Goal: Understand process/instructions: Learn how to perform a task or action

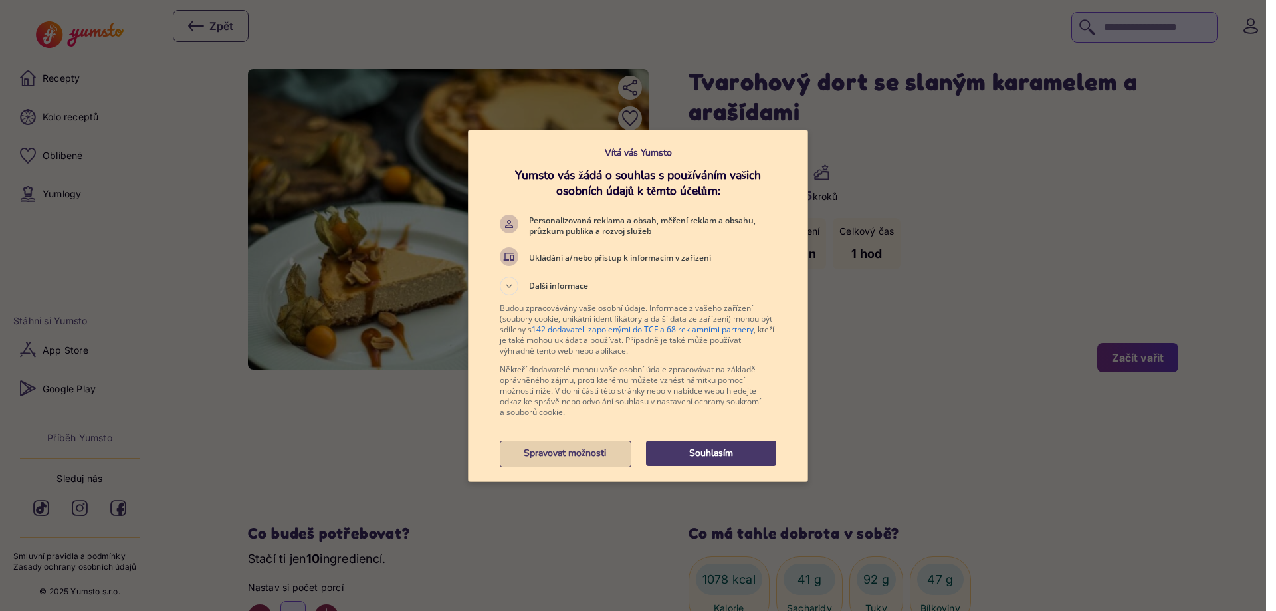
click at [552, 459] on p "Spravovat možnosti" at bounding box center [565, 453] width 130 height 13
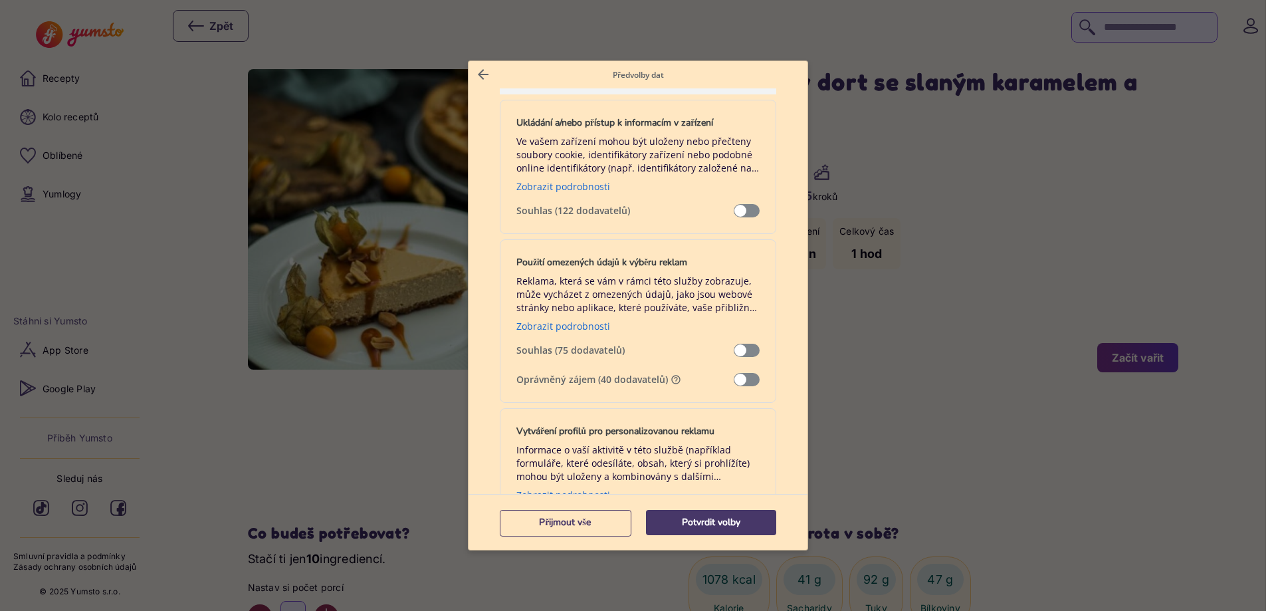
scroll to position [133, 0]
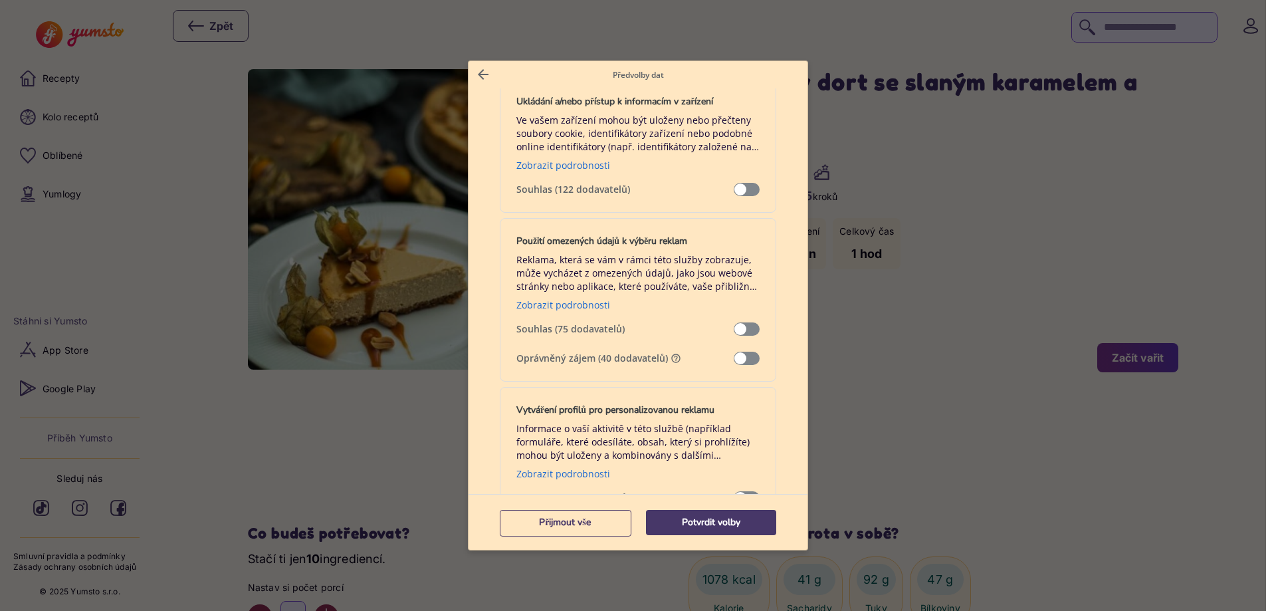
click at [734, 362] on span "Správa dat" at bounding box center [747, 358] width 26 height 13
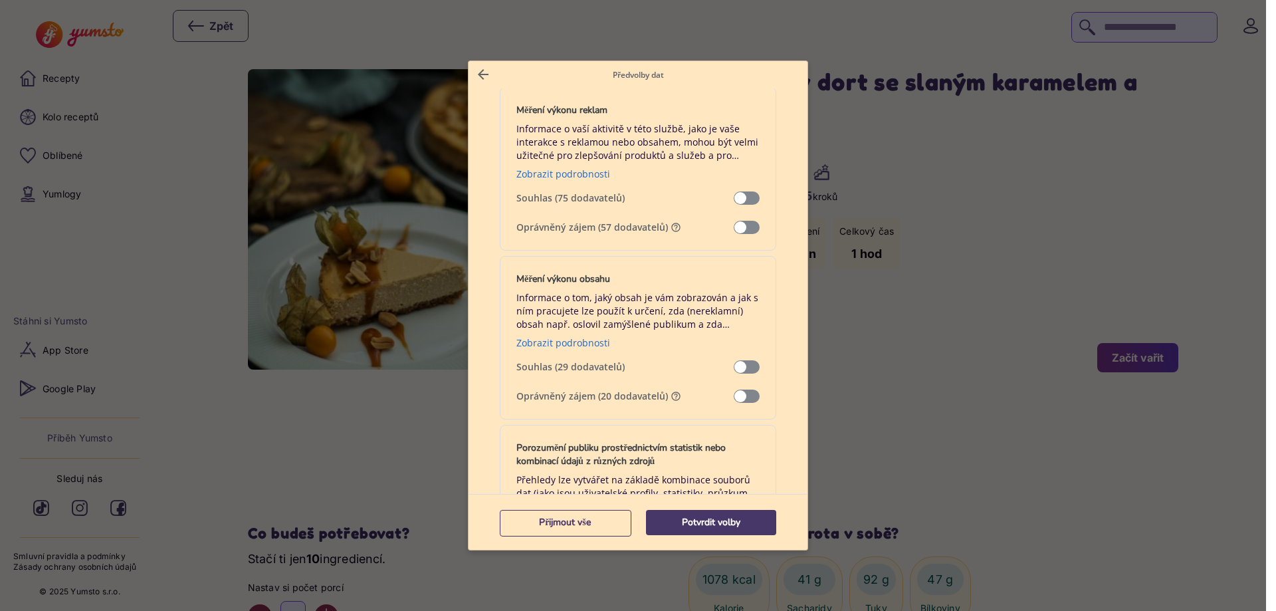
scroll to position [997, 0]
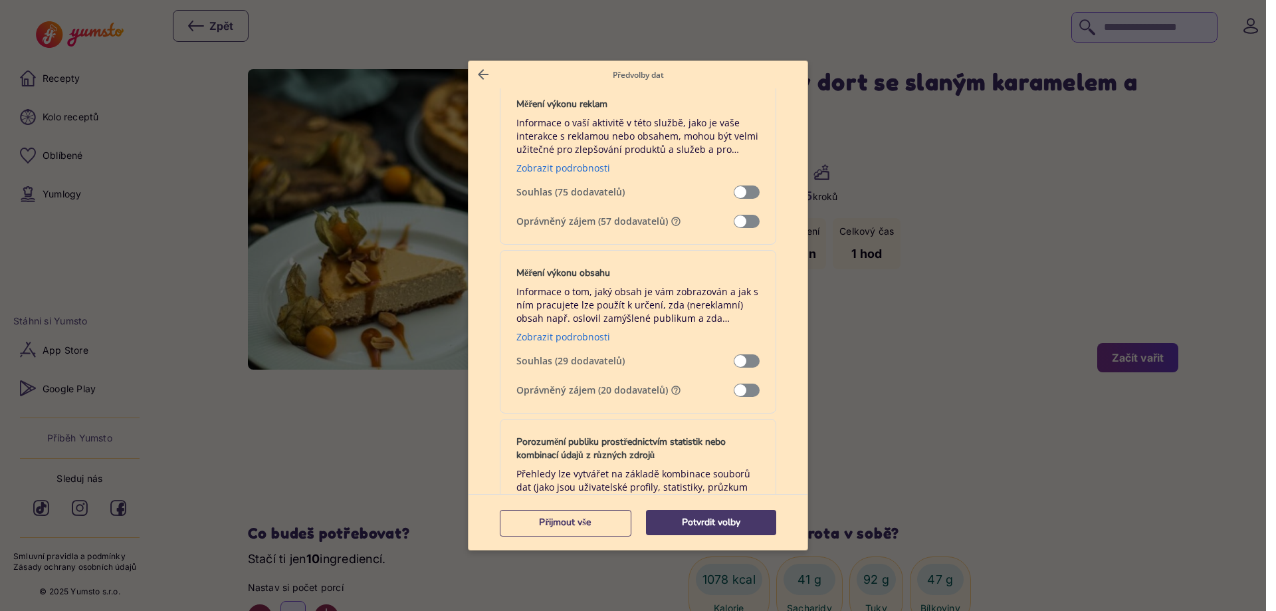
click at [734, 222] on span "Správa dat" at bounding box center [747, 221] width 26 height 13
click at [737, 389] on span "Správa dat" at bounding box center [747, 390] width 26 height 13
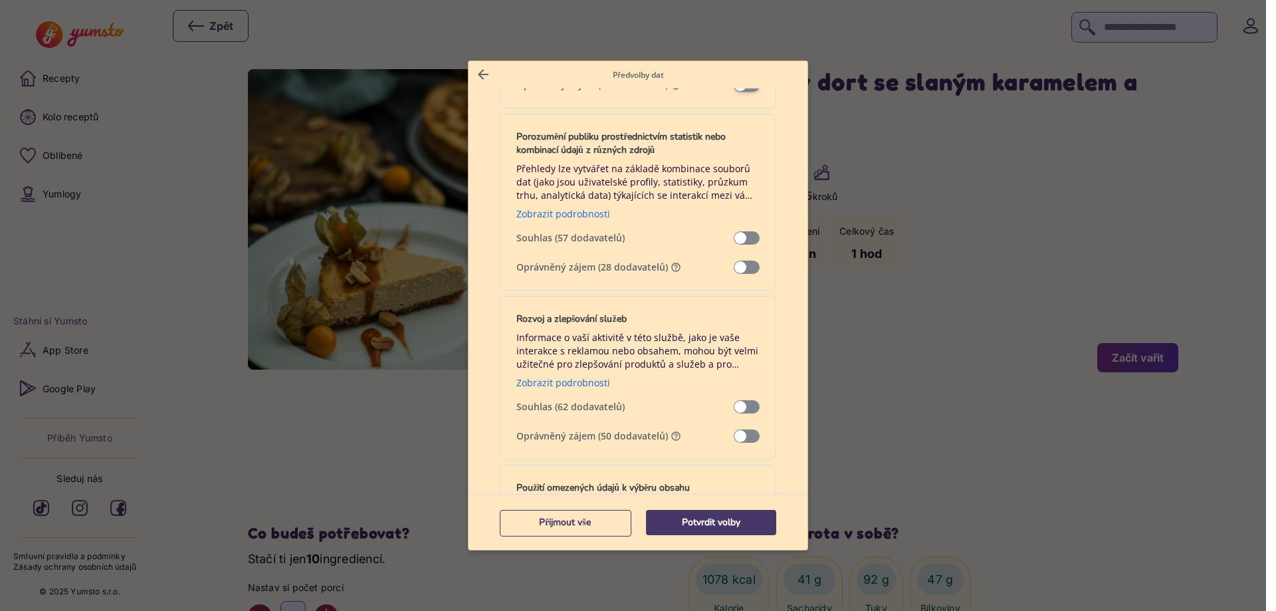
scroll to position [1329, 0]
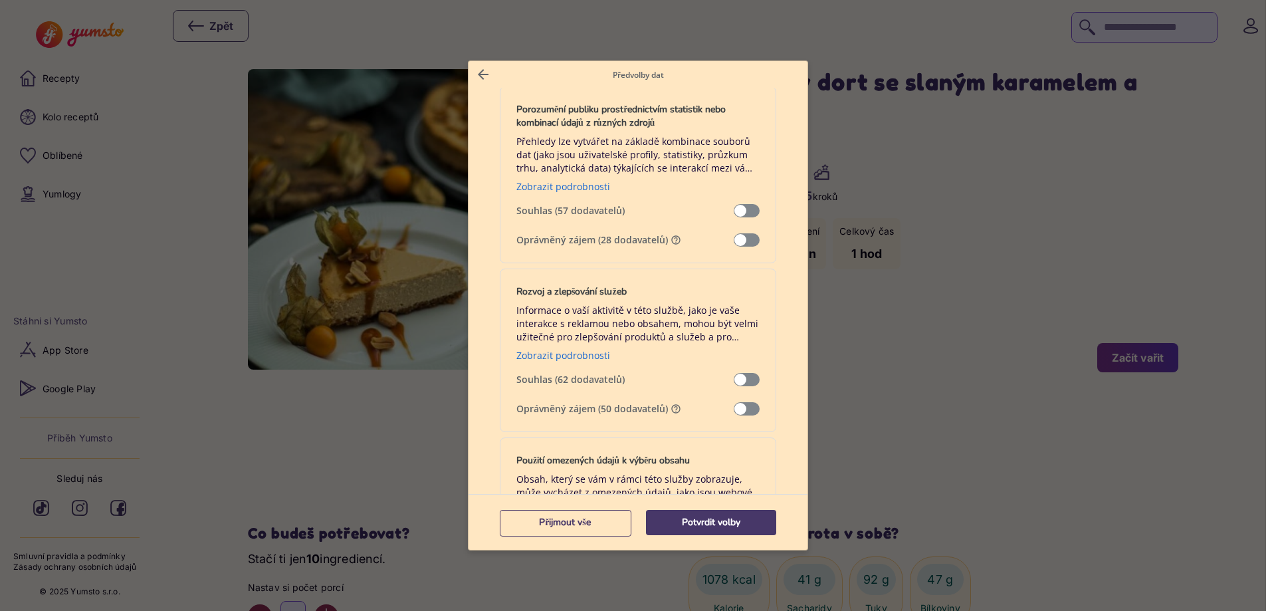
click at [734, 238] on span "Správa dat" at bounding box center [747, 239] width 26 height 13
click at [737, 405] on span "Správa dat" at bounding box center [747, 408] width 26 height 13
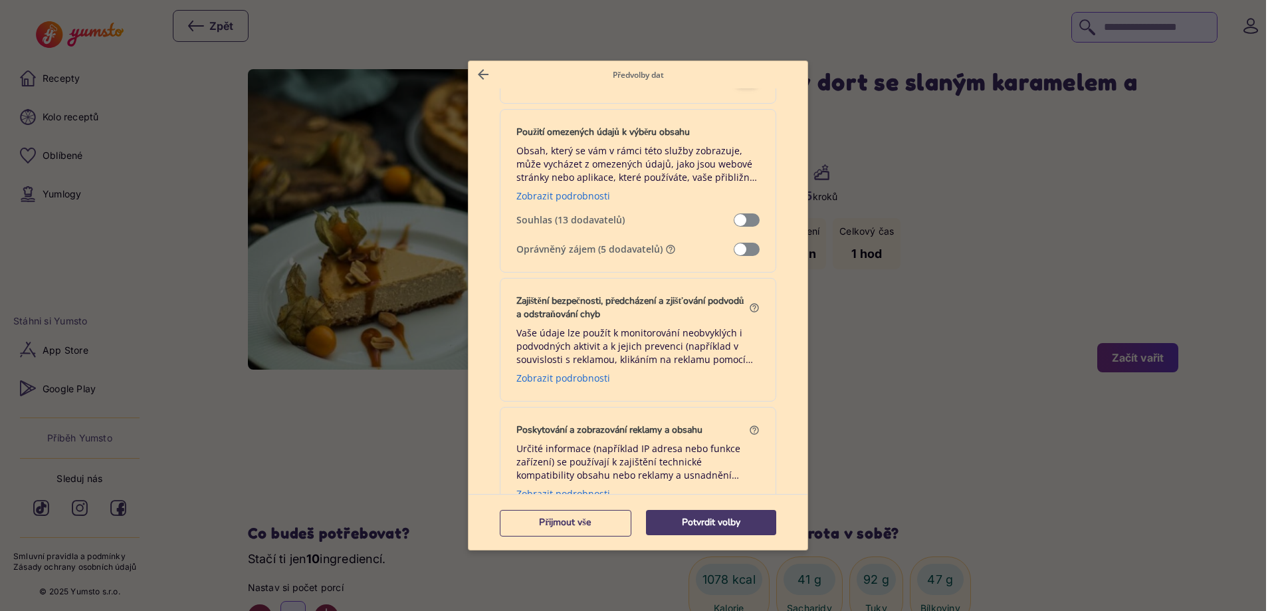
scroll to position [1662, 0]
click at [734, 244] on span "Správa dat" at bounding box center [747, 245] width 26 height 13
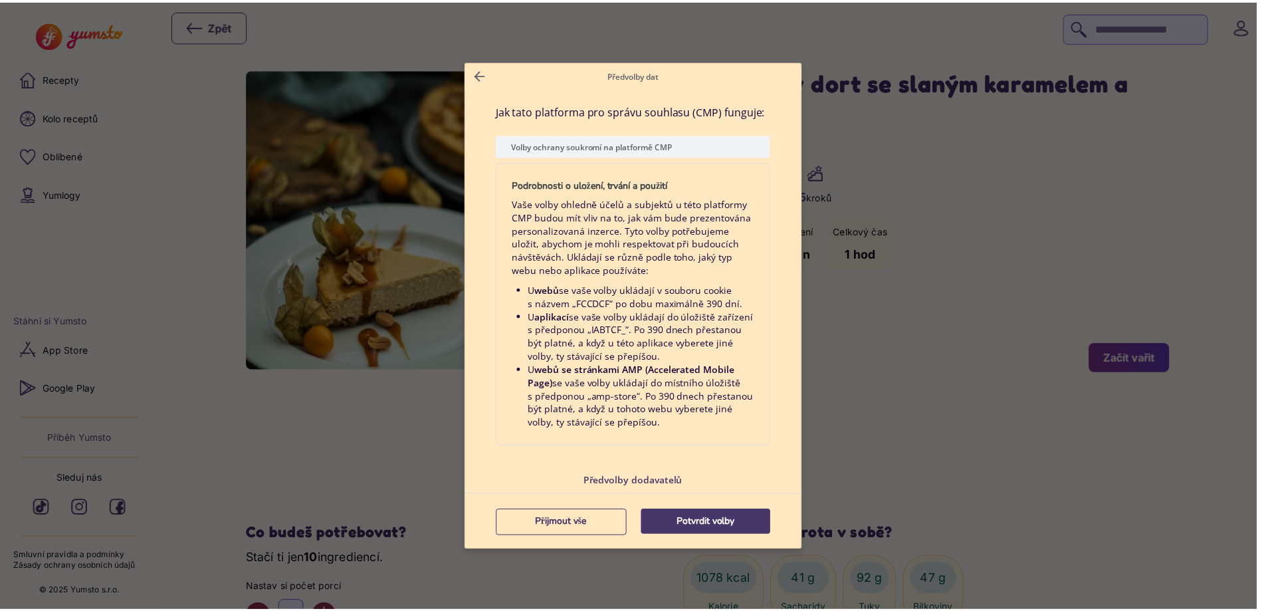
scroll to position [2719, 0]
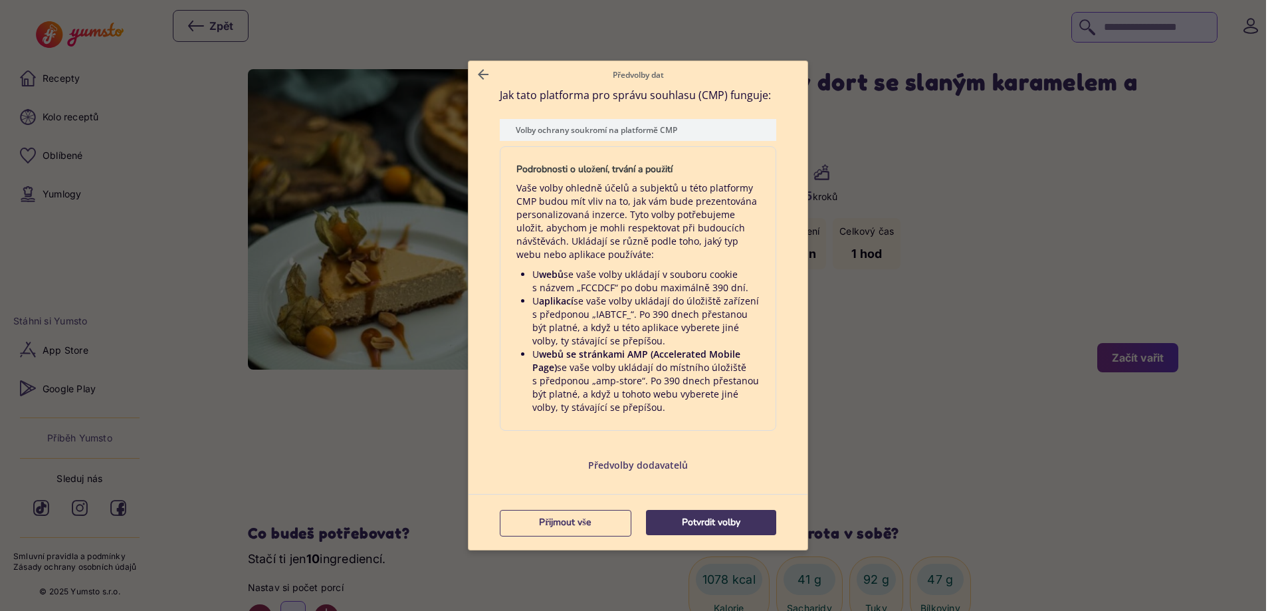
click at [729, 531] on button "Potvrdit volby" at bounding box center [711, 522] width 130 height 25
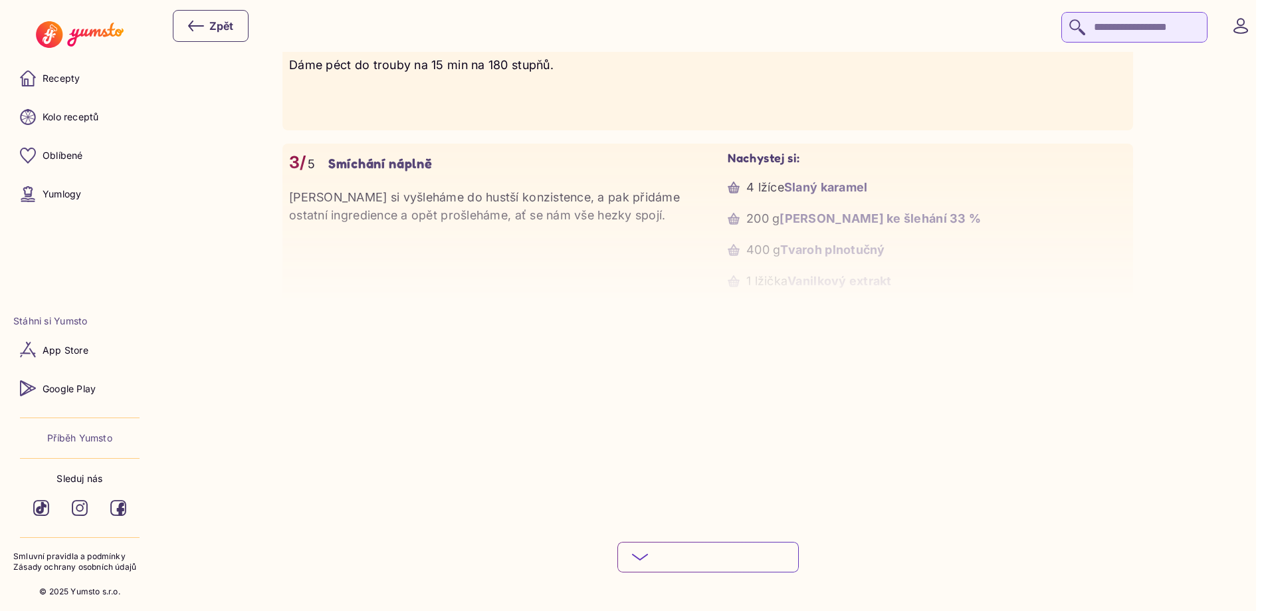
scroll to position [1396, 0]
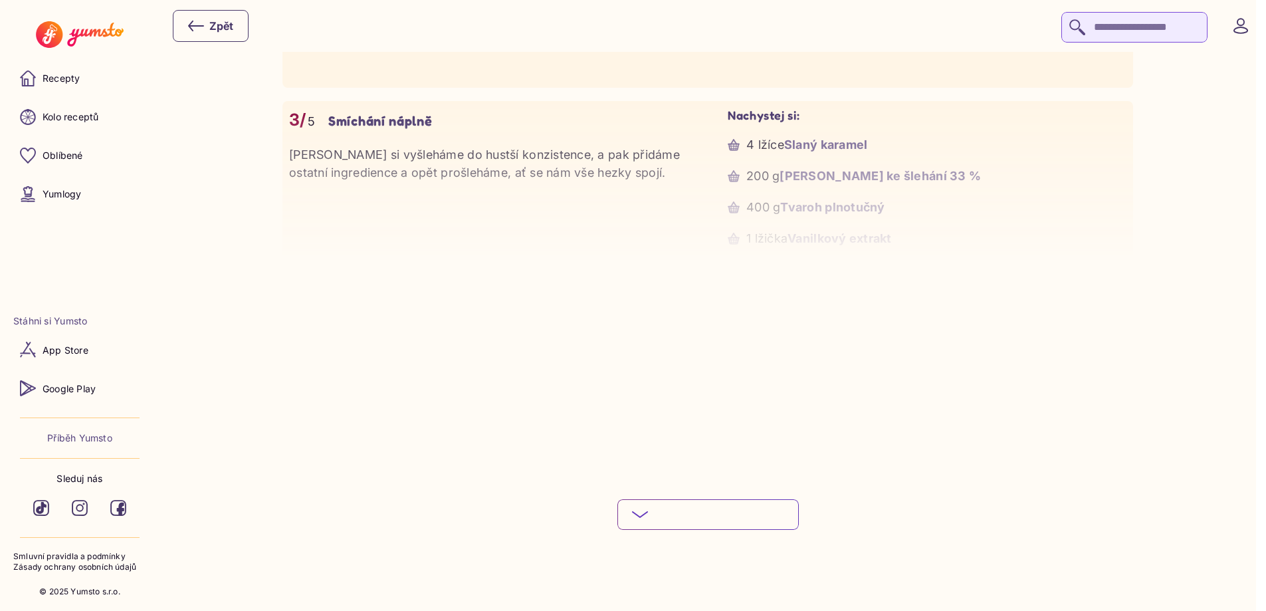
click at [653, 517] on button "Podívej se na celý postup" at bounding box center [707, 514] width 181 height 31
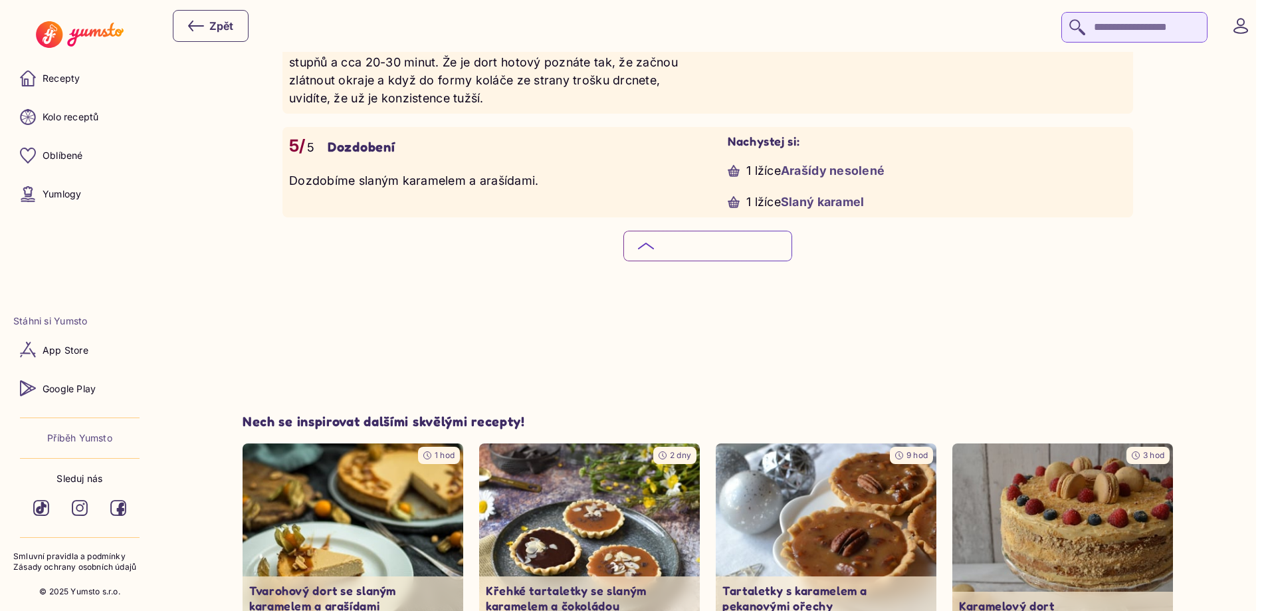
scroll to position [1728, 0]
